Goal: Use online tool/utility: Use online tool/utility

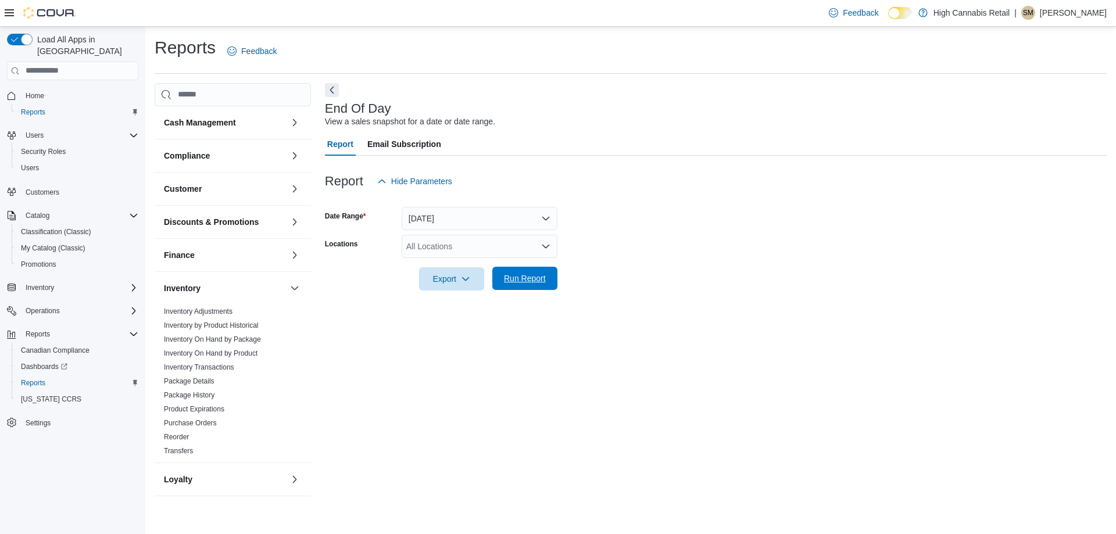
click at [539, 273] on span "Run Report" at bounding box center [525, 279] width 42 height 12
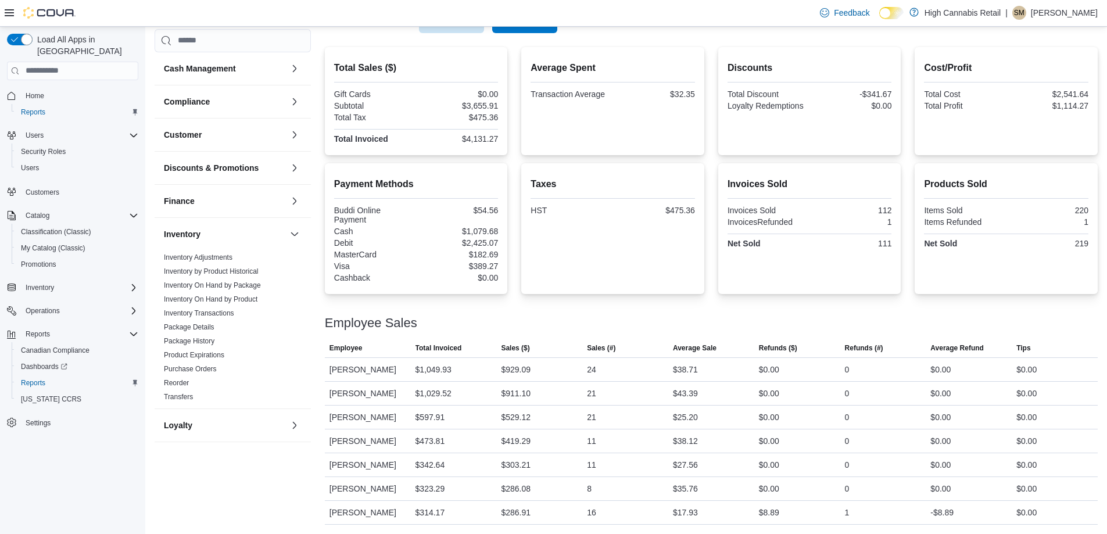
scroll to position [199, 0]
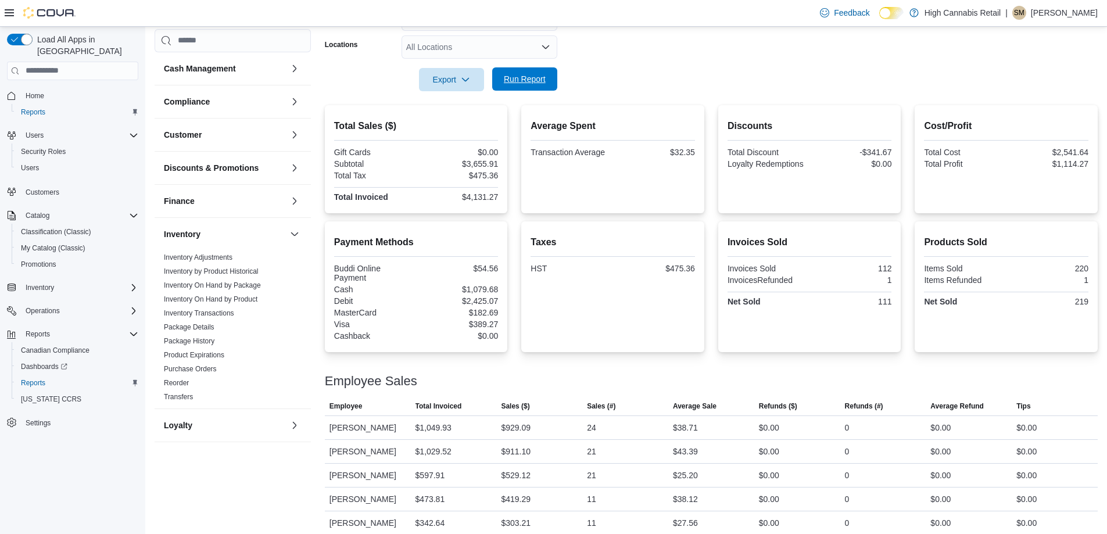
click at [527, 78] on span "Run Report" at bounding box center [525, 79] width 42 height 12
